Goal: Task Accomplishment & Management: Use online tool/utility

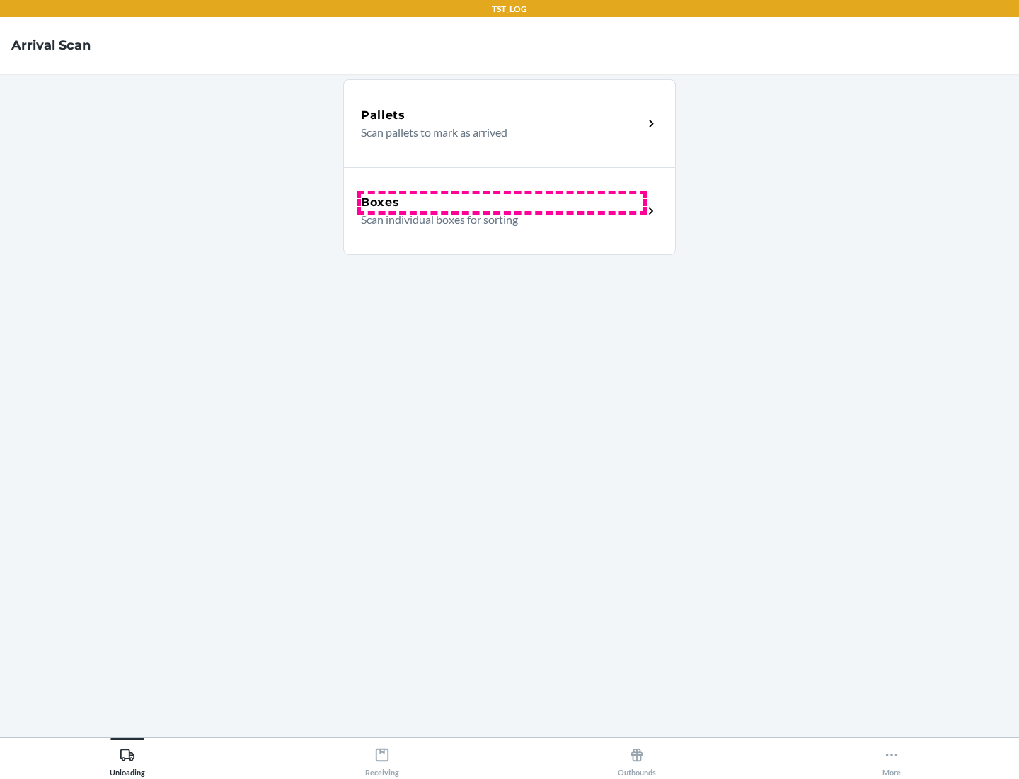
click at [502, 202] on div "Boxes" at bounding box center [502, 202] width 282 height 17
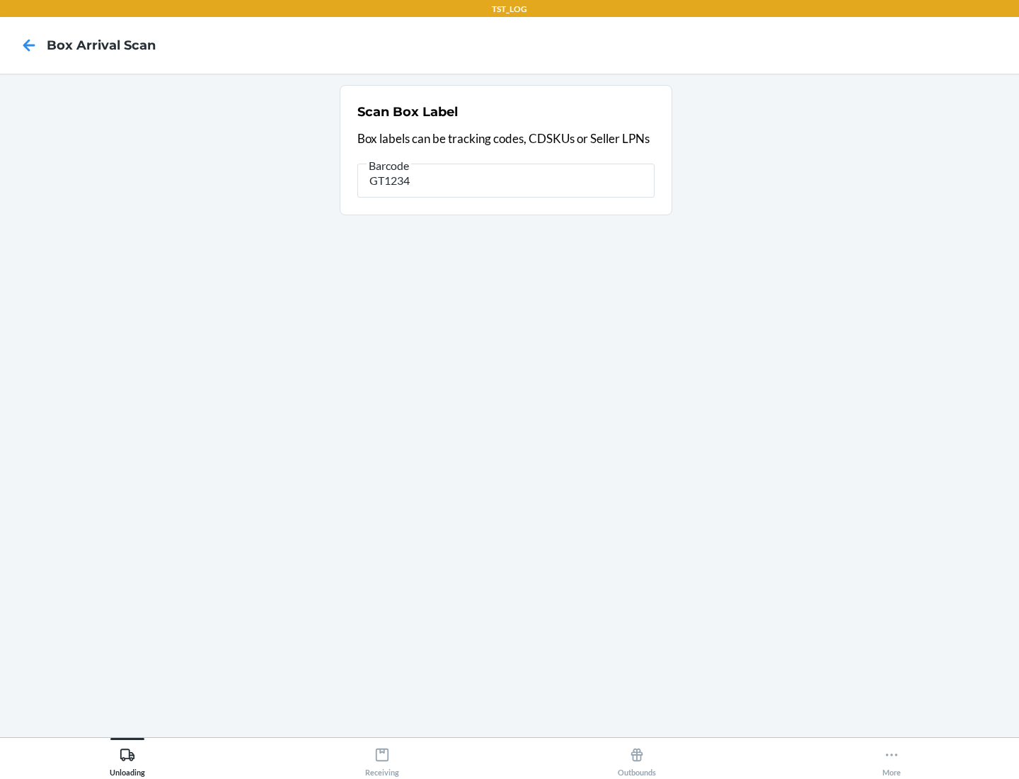
type input "GT1234"
